Goal: Task Accomplishment & Management: Manage account settings

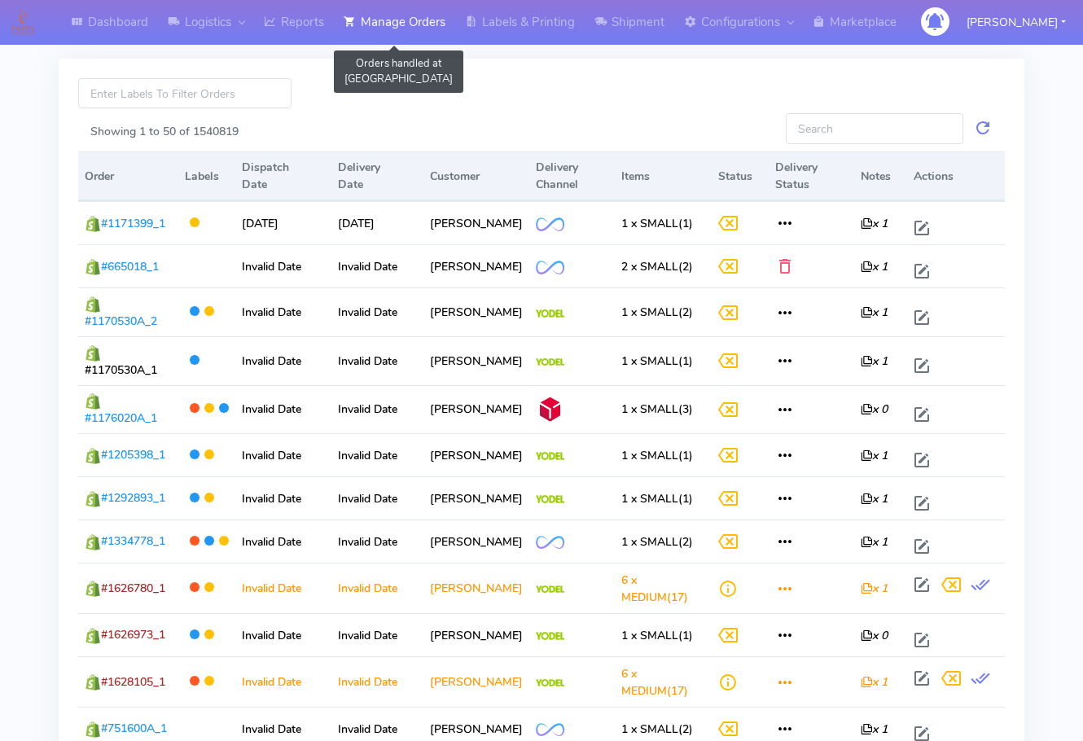
drag, startPoint x: 402, startPoint y: 24, endPoint x: 391, endPoint y: 32, distance: 13.4
click at [402, 23] on link "Manage Orders" at bounding box center [394, 22] width 121 height 45
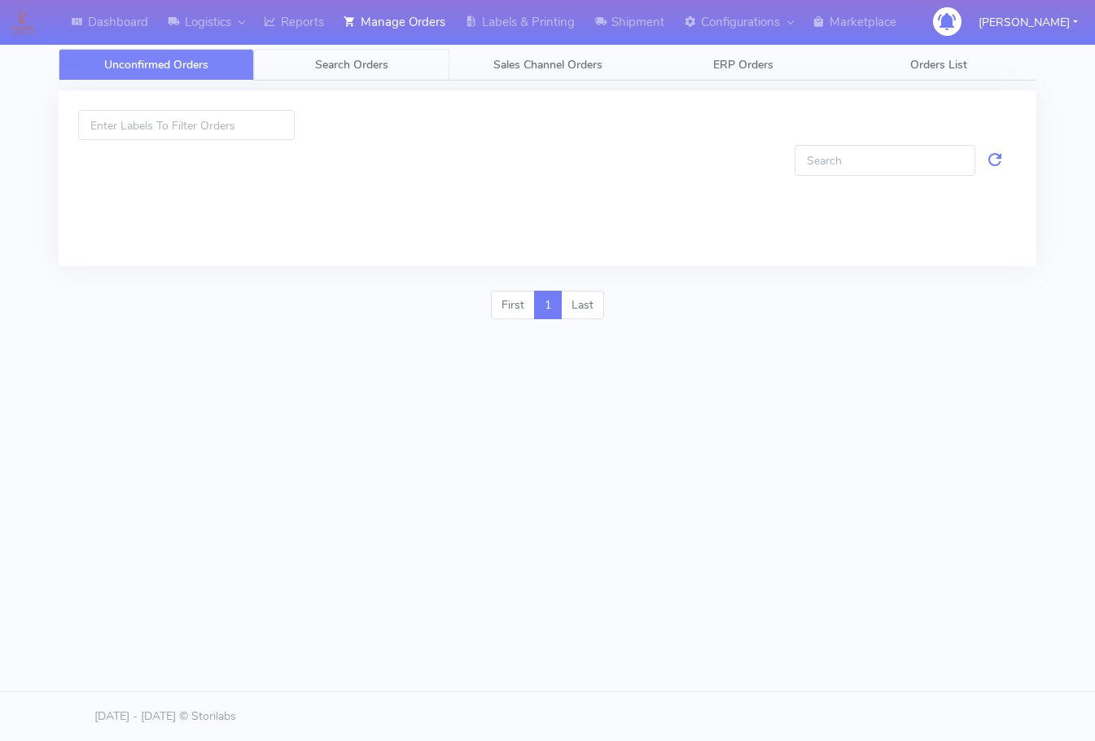
click at [381, 65] on span "Search Orders" at bounding box center [351, 64] width 73 height 15
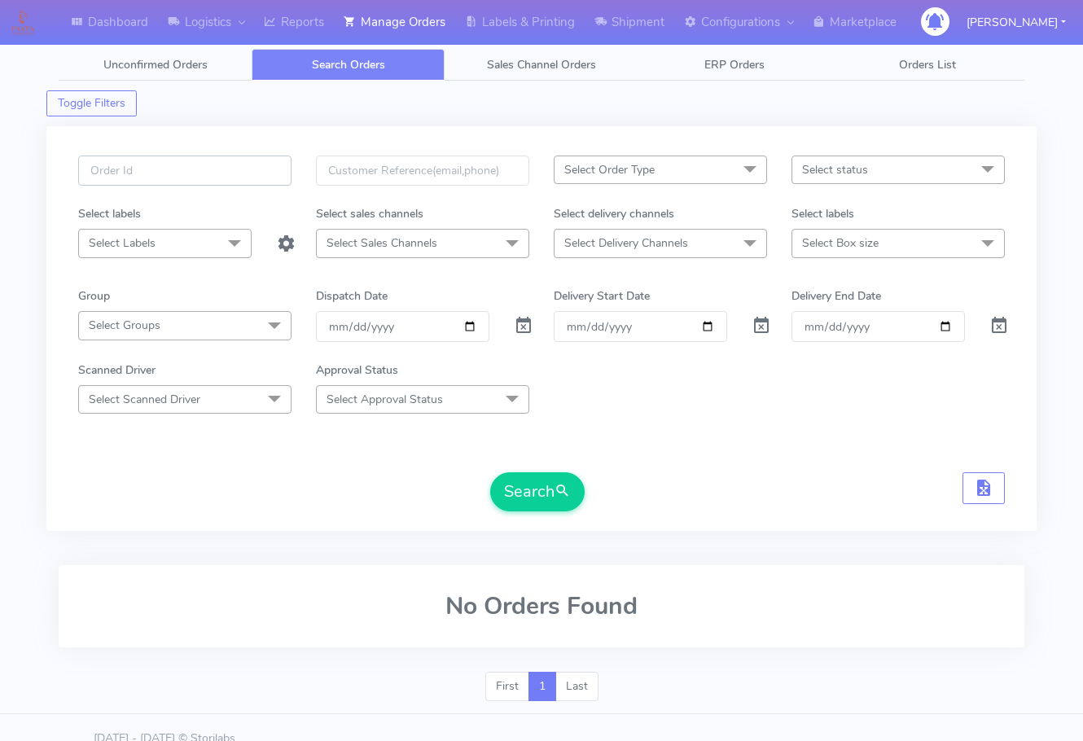
drag, startPoint x: 179, startPoint y: 172, endPoint x: 177, endPoint y: 183, distance: 11.7
click at [179, 172] on input "text" at bounding box center [184, 171] width 213 height 30
paste input "1627973"
type input "1627973"
click at [520, 327] on span at bounding box center [524, 329] width 20 height 15
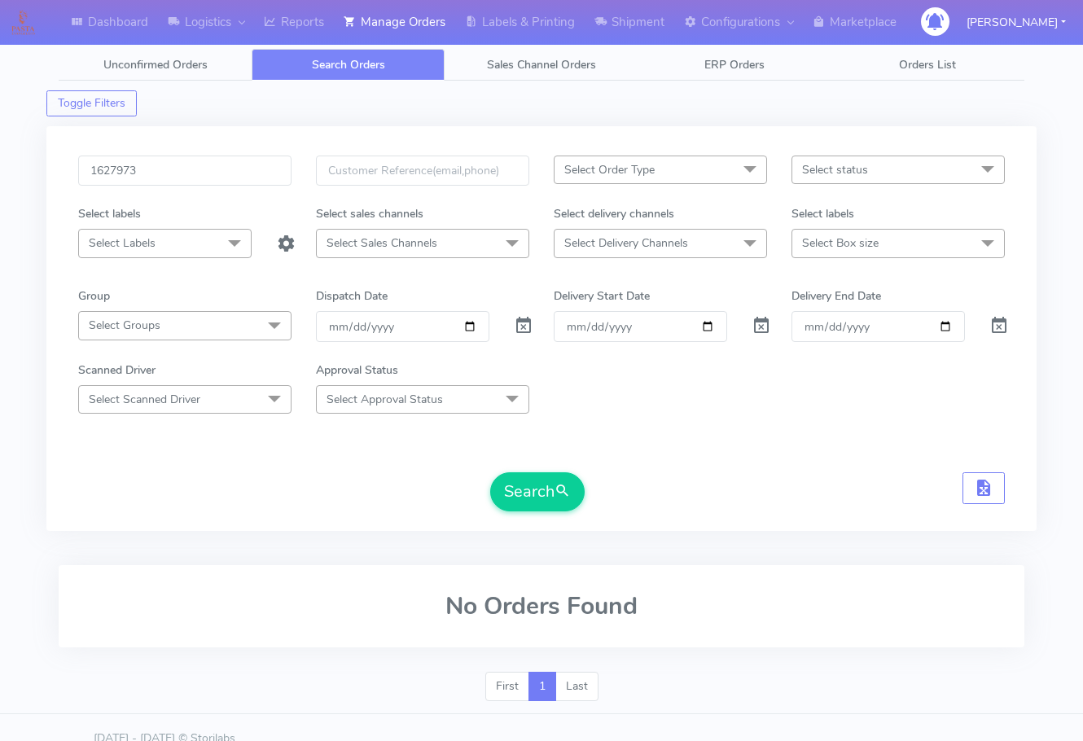
click at [516, 468] on form "1627973 Select Order Type Select All MEALS ATAVI One Off Pasta Club Gift Kit Ev…" at bounding box center [541, 334] width 927 height 356
click at [516, 483] on button "Search" at bounding box center [537, 491] width 94 height 39
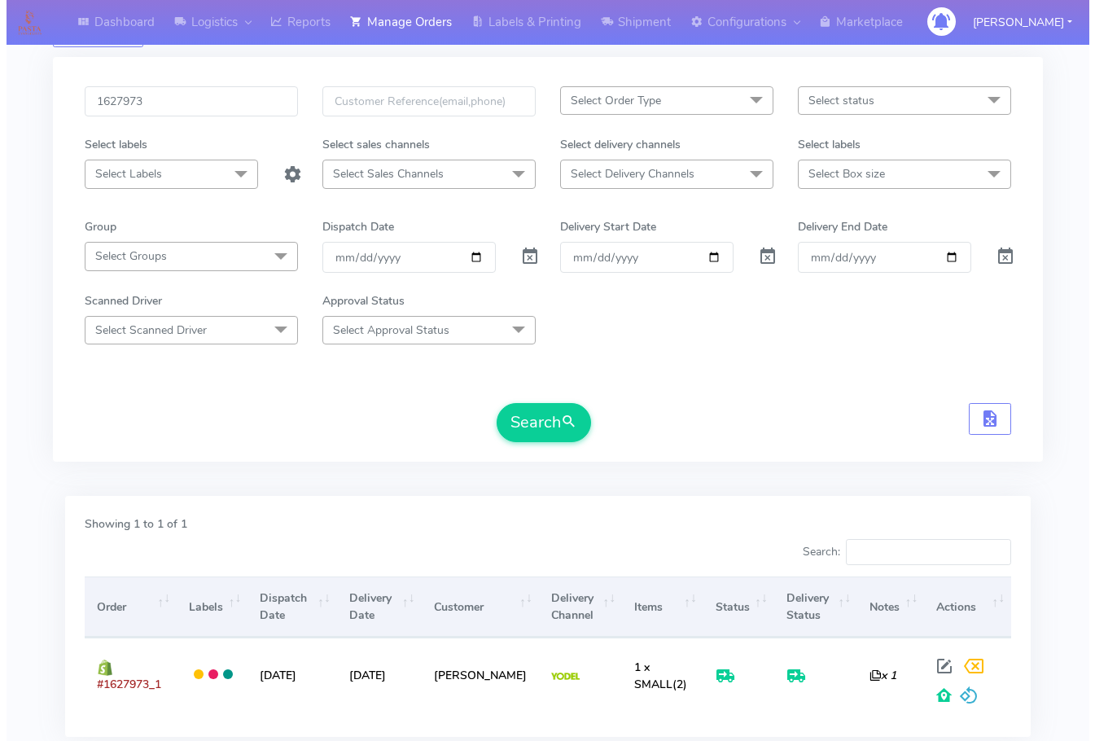
scroll to position [163, 0]
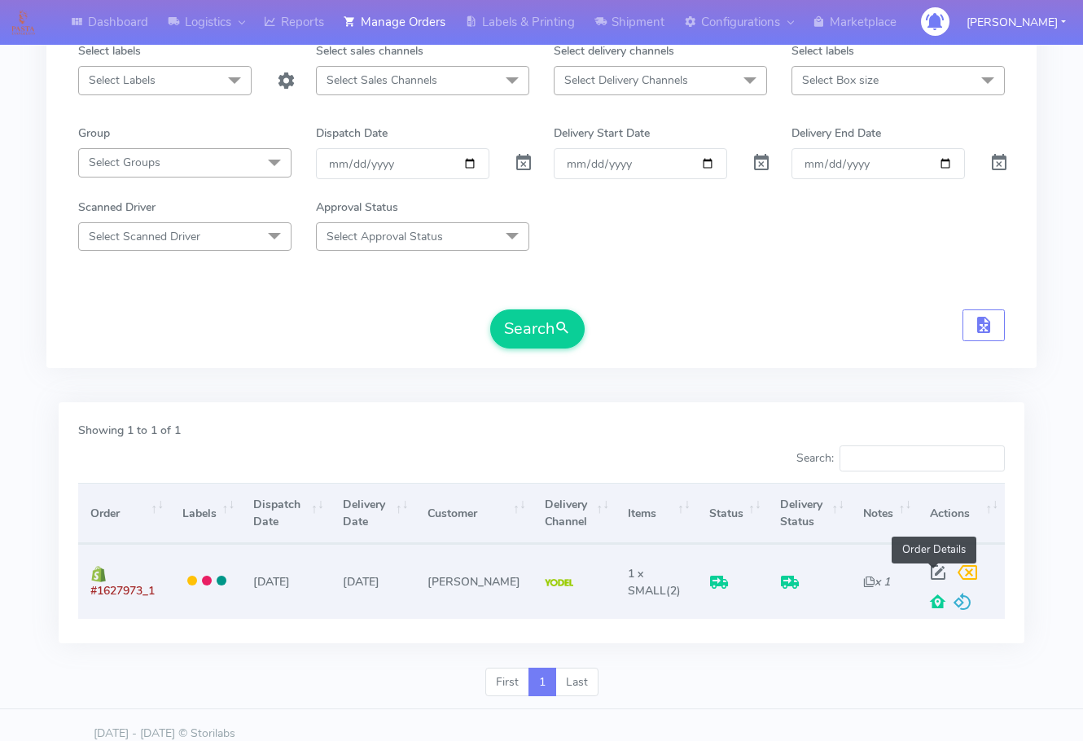
click at [933, 572] on span at bounding box center [938, 575] width 29 height 15
select select "5"
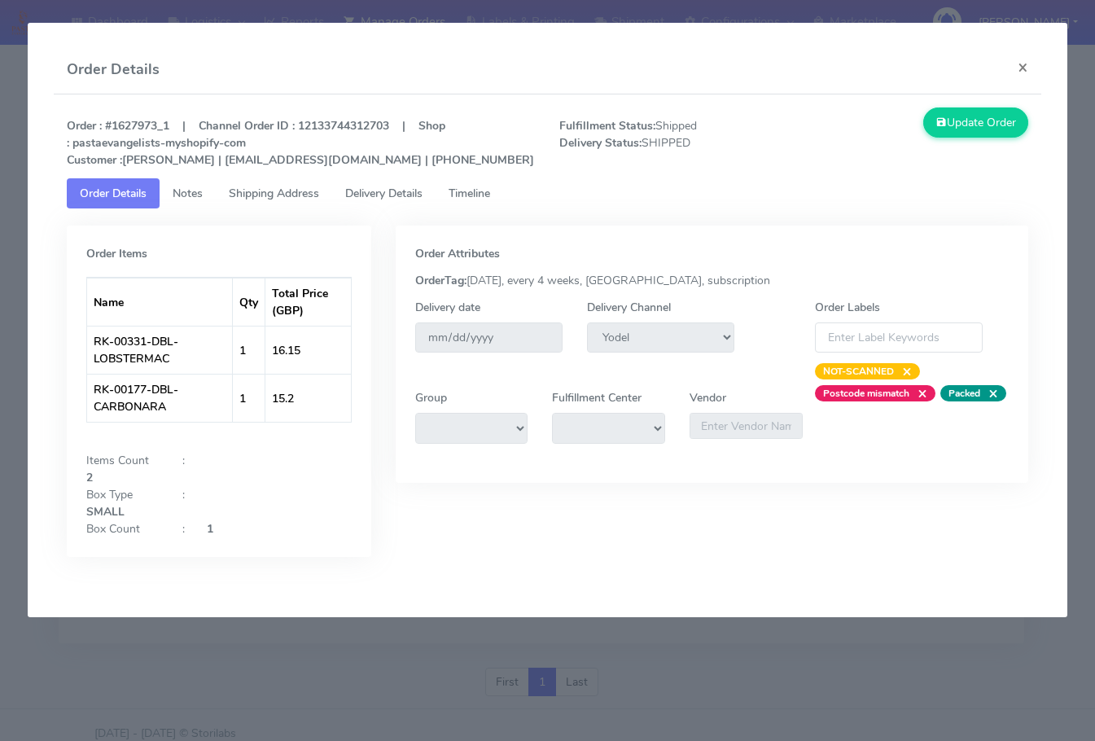
click at [396, 193] on span "Delivery Details" at bounding box center [383, 193] width 77 height 15
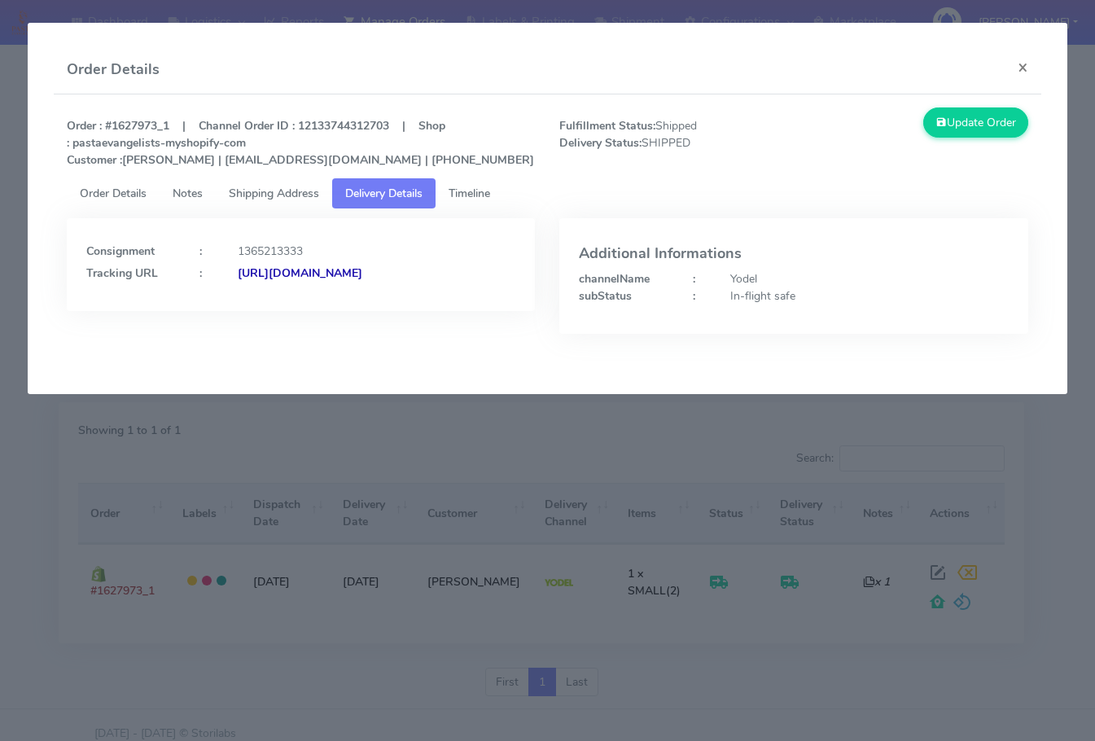
drag, startPoint x: 437, startPoint y: 301, endPoint x: 261, endPoint y: 318, distance: 177.6
click at [261, 311] on div "Consignment : 1365213333 Tracking URL : [URL][DOMAIN_NAME]" at bounding box center [301, 264] width 469 height 93
click at [701, 361] on div "Order : #1627973_1 | Channel Order ID : 12133744312703 | Shop : pastaevangelist…" at bounding box center [548, 232] width 989 height 277
drag, startPoint x: 430, startPoint y: 296, endPoint x: 261, endPoint y: 321, distance: 170.5
click at [261, 311] on div "Consignment : 1365213333 Tracking URL : [URL][DOMAIN_NAME]" at bounding box center [301, 264] width 469 height 93
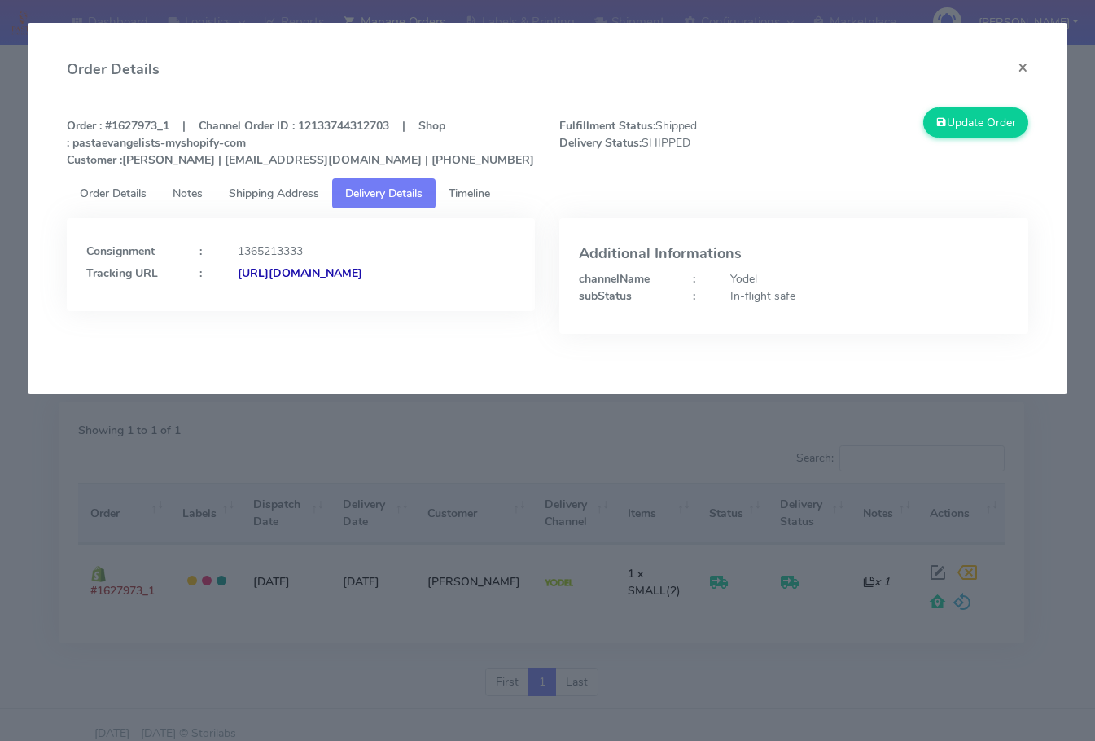
copy strong "JJD0002249960904095"
click at [238, 281] on strong "[URL][DOMAIN_NAME]" at bounding box center [300, 273] width 125 height 15
drag, startPoint x: 293, startPoint y: 196, endPoint x: 415, endPoint y: 241, distance: 129.4
click at [293, 196] on span "Shipping Address" at bounding box center [274, 193] width 90 height 15
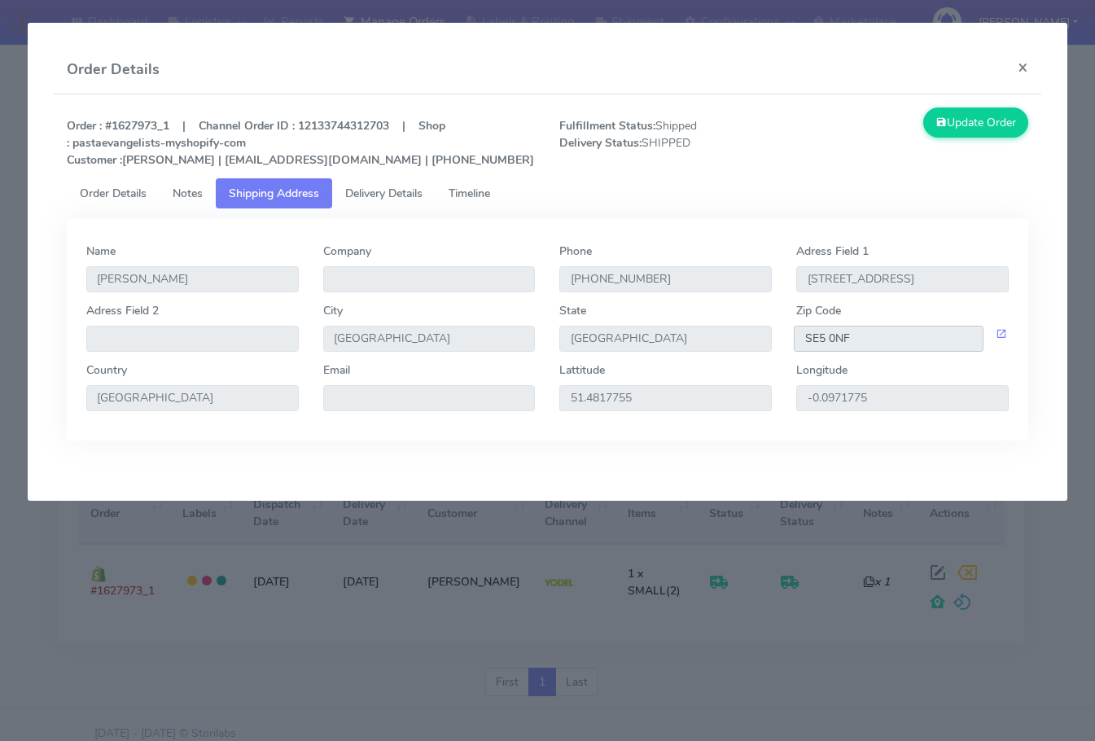
drag, startPoint x: 898, startPoint y: 337, endPoint x: 618, endPoint y: 325, distance: 280.4
click at [618, 325] on div "Adress Field 2 City [GEOGRAPHIC_DATA] [GEOGRAPHIC_DATA] Zip Code SE5 0NF" at bounding box center [548, 331] width 948 height 59
